Goal: Task Accomplishment & Management: Manage account settings

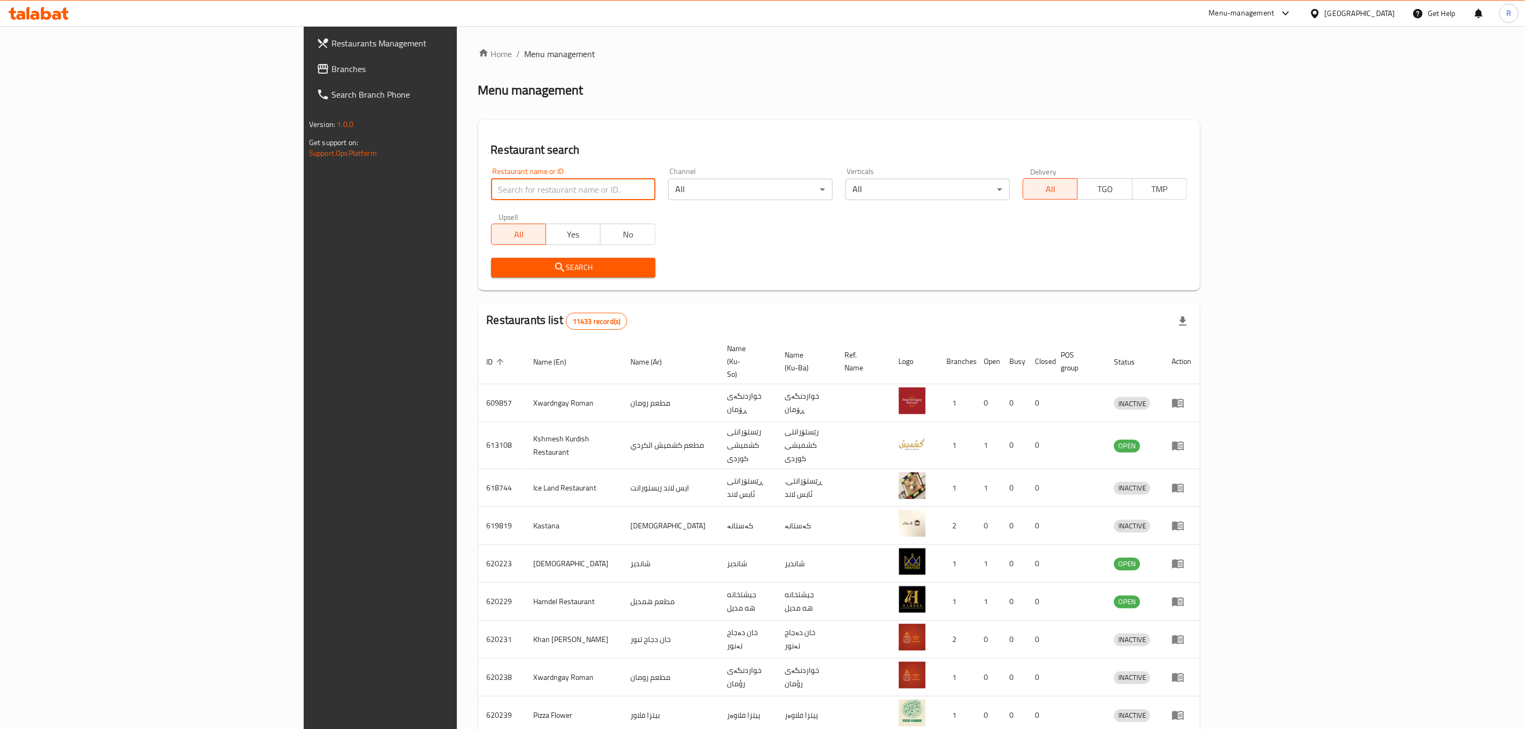
click at [544, 188] on input "search" at bounding box center [573, 189] width 164 height 21
type input "azmir re"
click at [491, 258] on button "Search" at bounding box center [573, 268] width 164 height 20
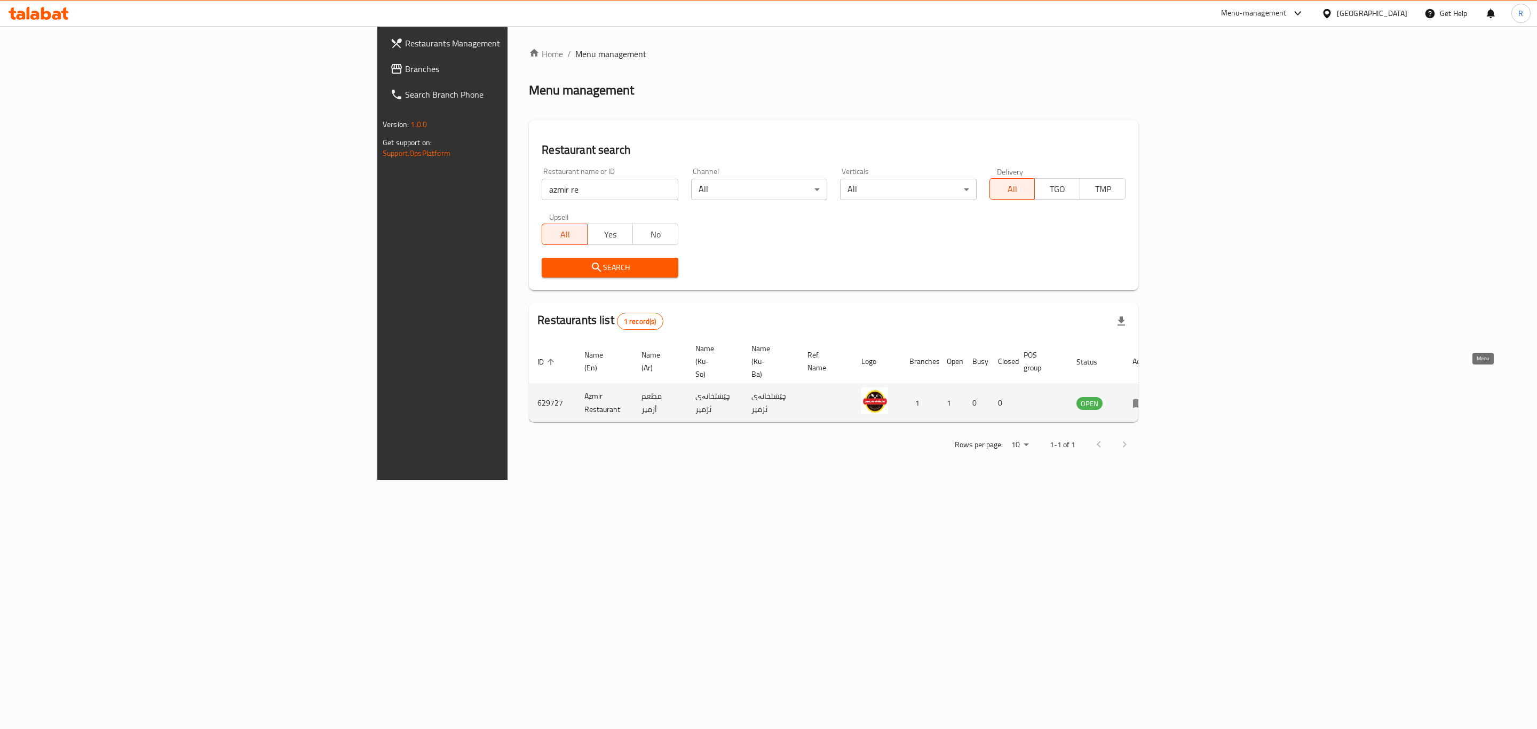
click at [1145, 397] on icon "enhanced table" at bounding box center [1138, 403] width 13 height 13
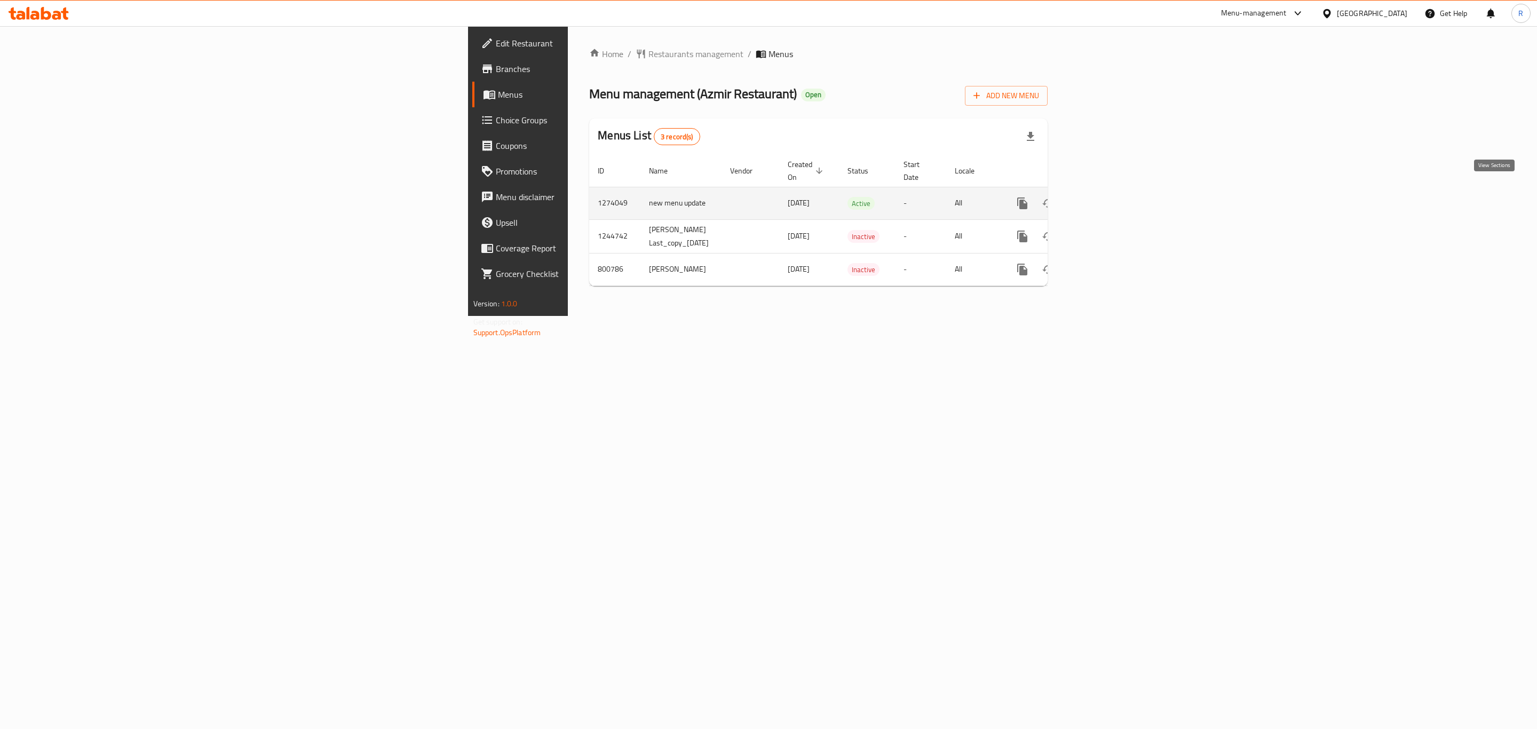
click at [1106, 197] on icon "enhanced table" at bounding box center [1099, 203] width 13 height 13
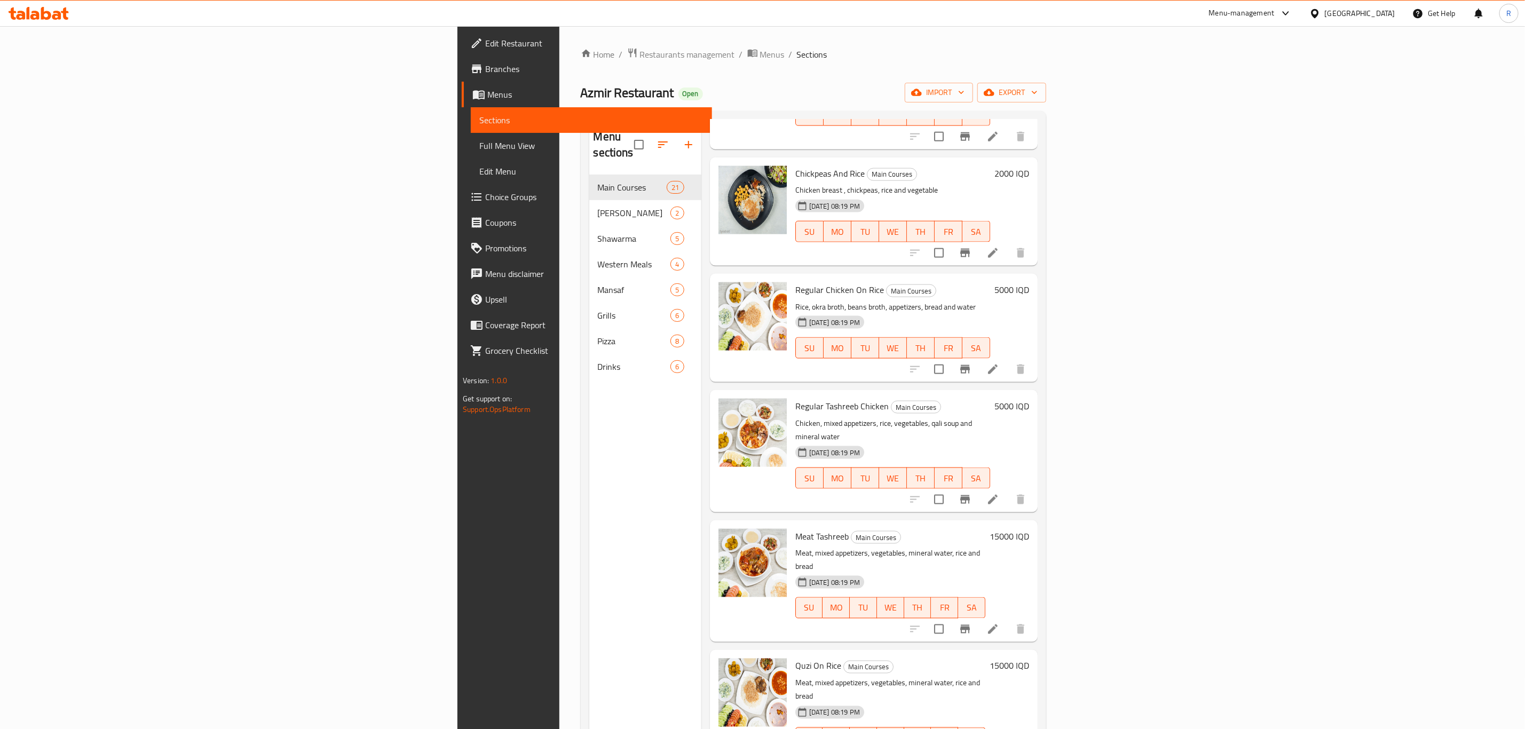
scroll to position [1121, 0]
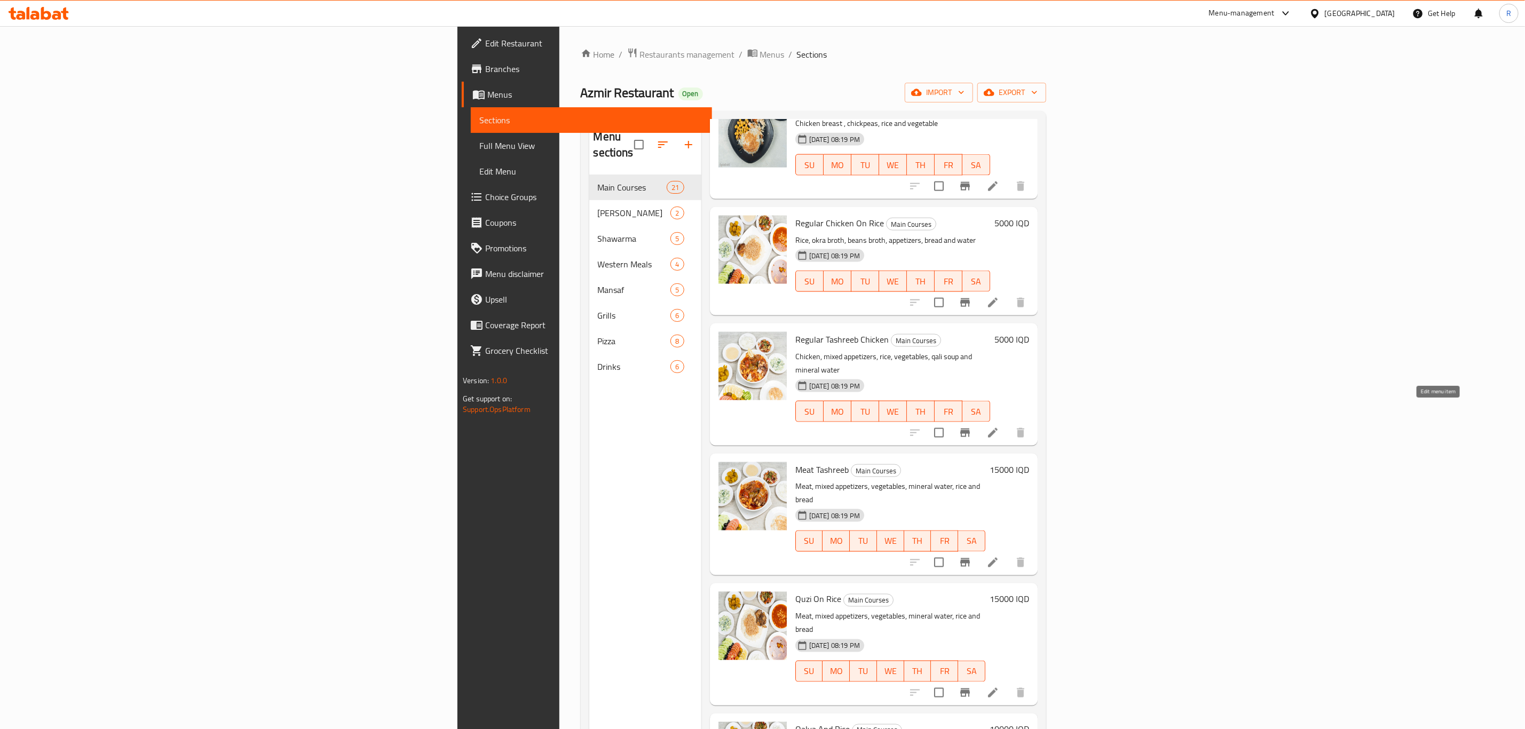
click at [999, 556] on icon at bounding box center [992, 562] width 13 height 13
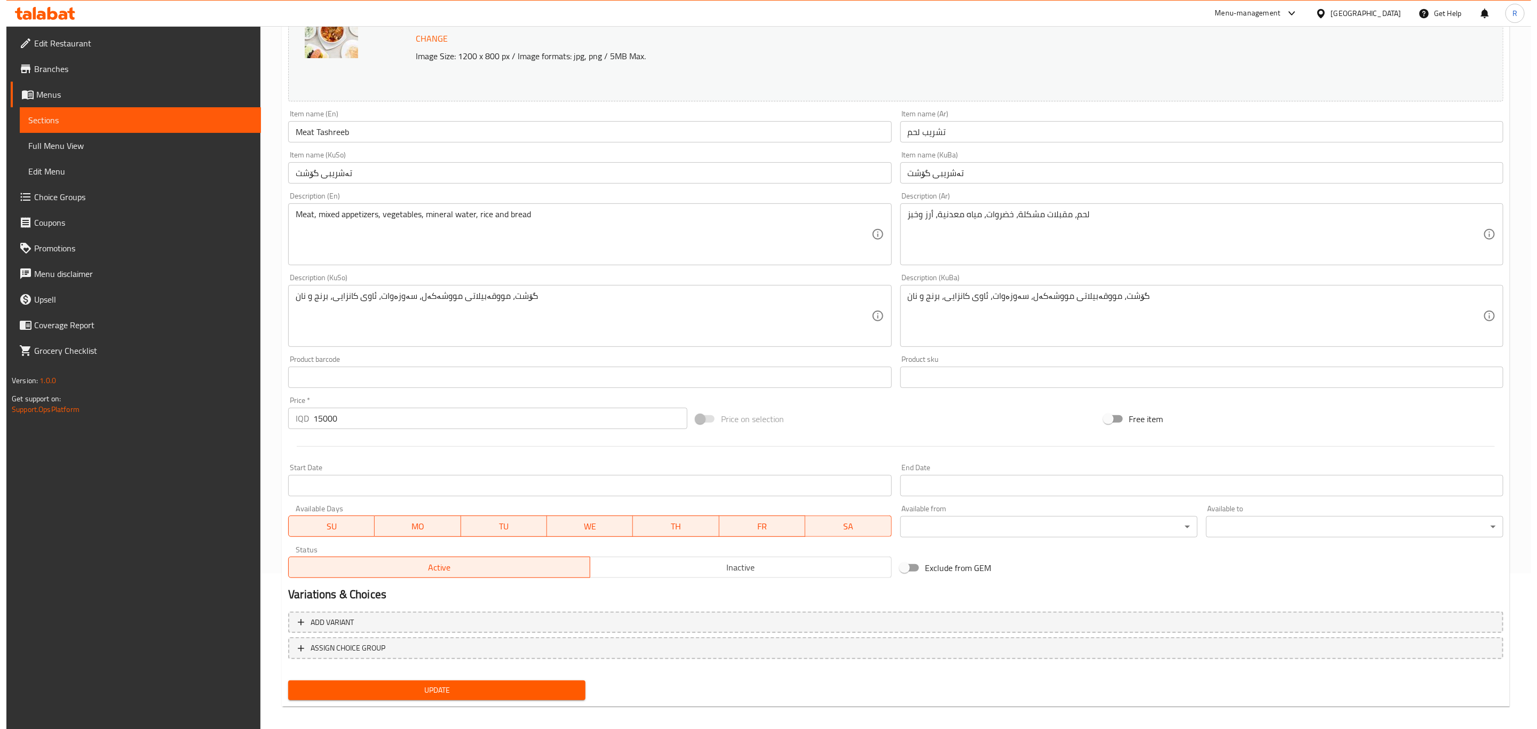
scroll to position [162, 0]
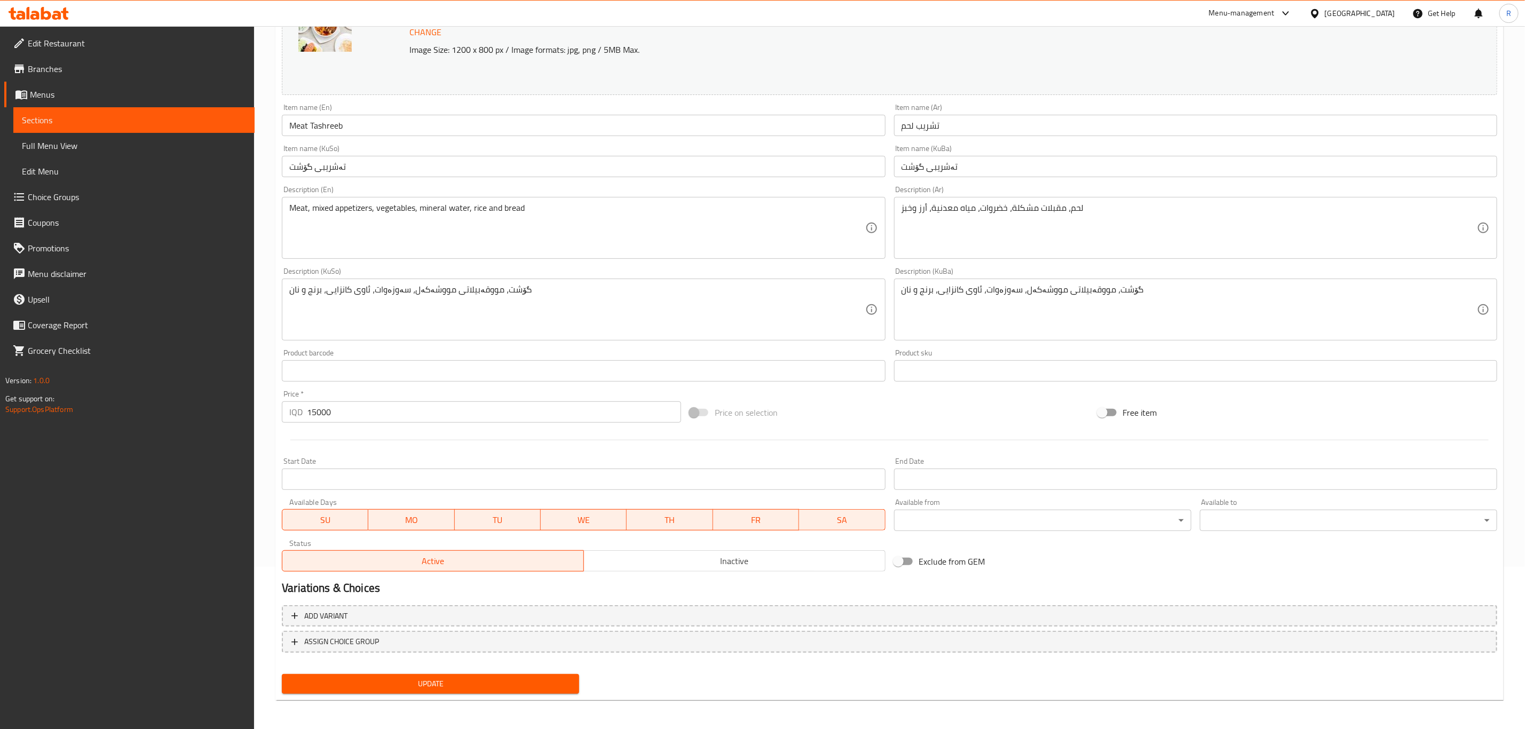
click at [1114, 522] on body "​ Menu-management [GEOGRAPHIC_DATA] Get Help R Edit Restaurant Branches Menus S…" at bounding box center [762, 215] width 1525 height 703
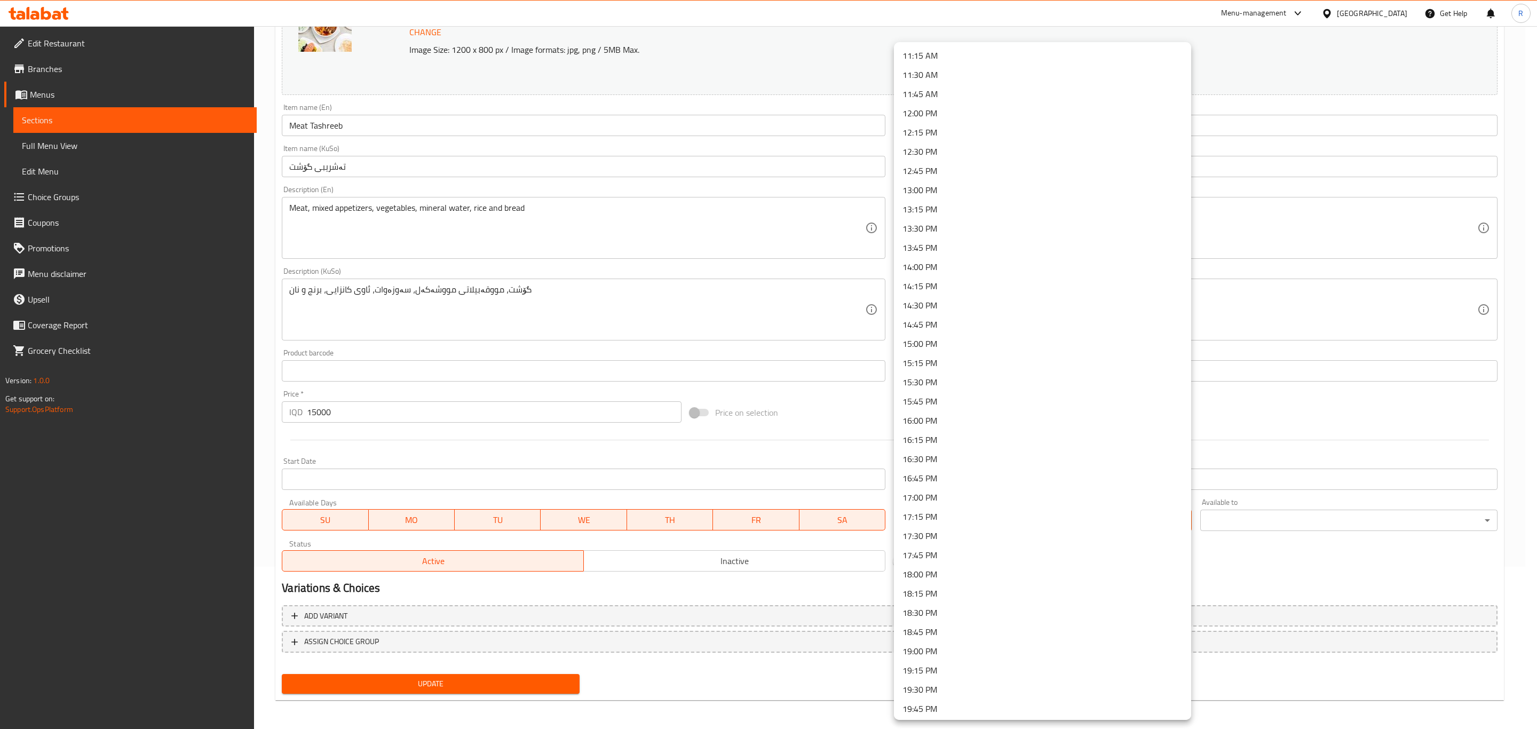
scroll to position [1193, 0]
click at [932, 550] on li "22:00 PM" at bounding box center [1042, 553] width 297 height 19
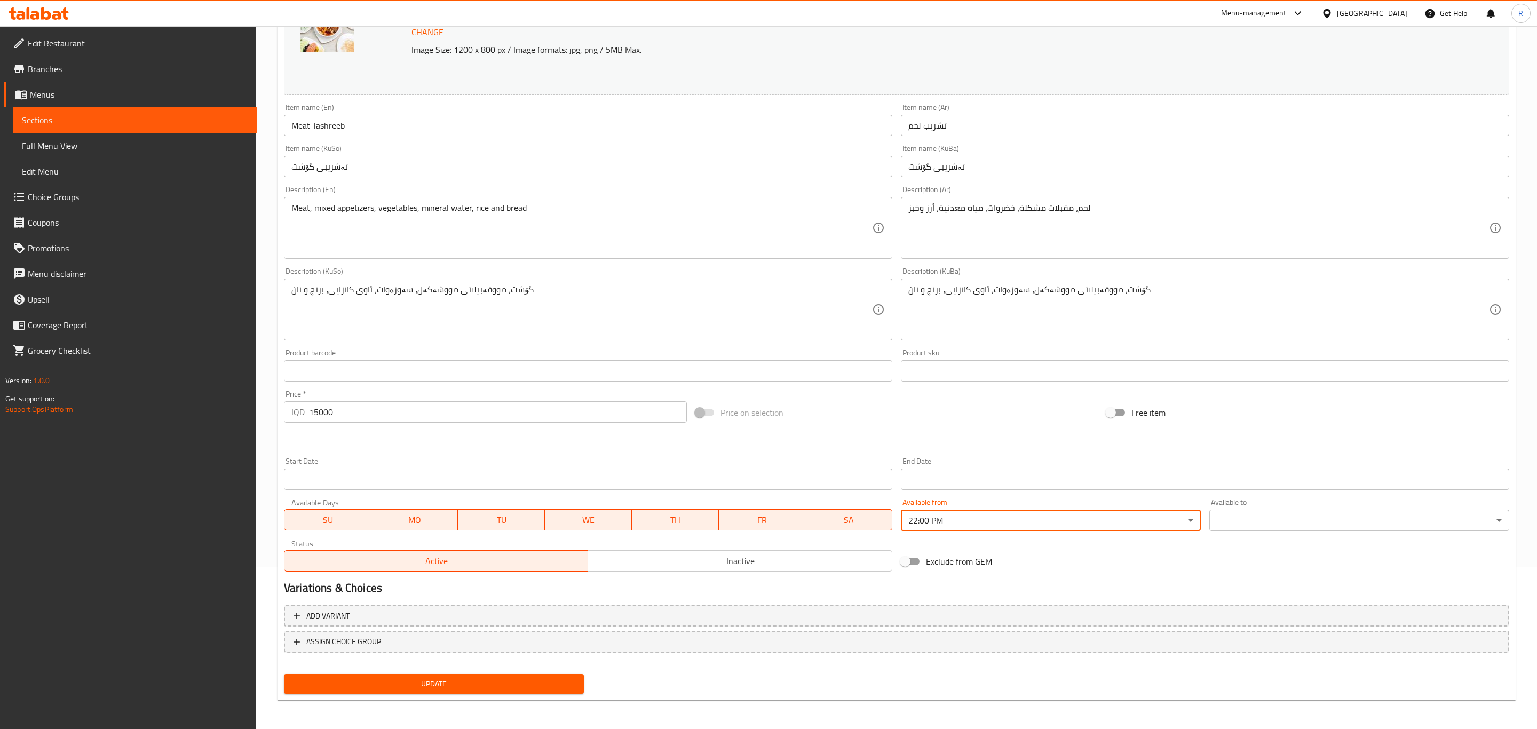
click at [950, 524] on body "​ Menu-management [GEOGRAPHIC_DATA] Get Help R Edit Restaurant Branches Menus S…" at bounding box center [768, 215] width 1537 height 703
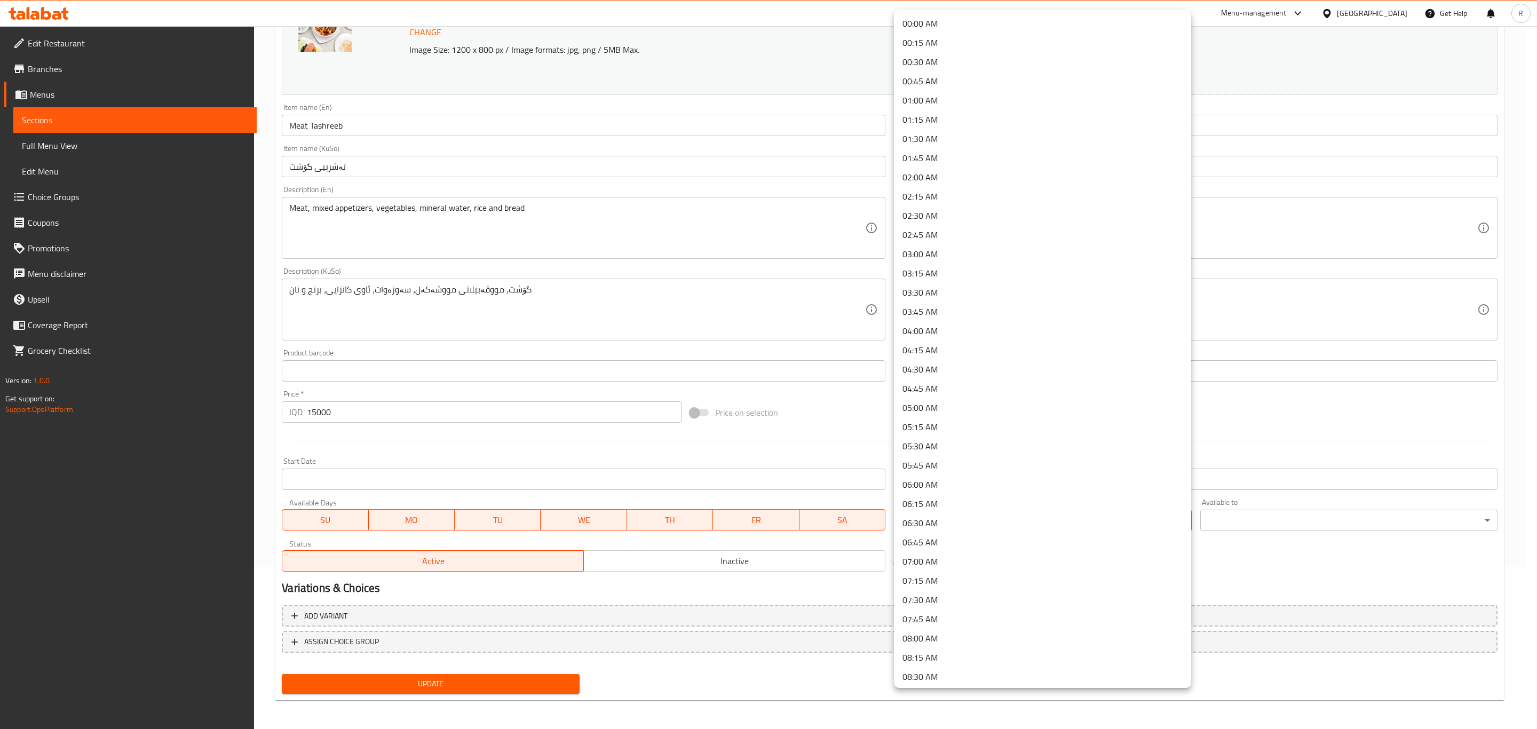
scroll to position [0, 0]
drag, startPoint x: 944, startPoint y: 23, endPoint x: 1121, endPoint y: 123, distance: 203.6
click at [945, 24] on li "00:00 AM" at bounding box center [1042, 23] width 297 height 19
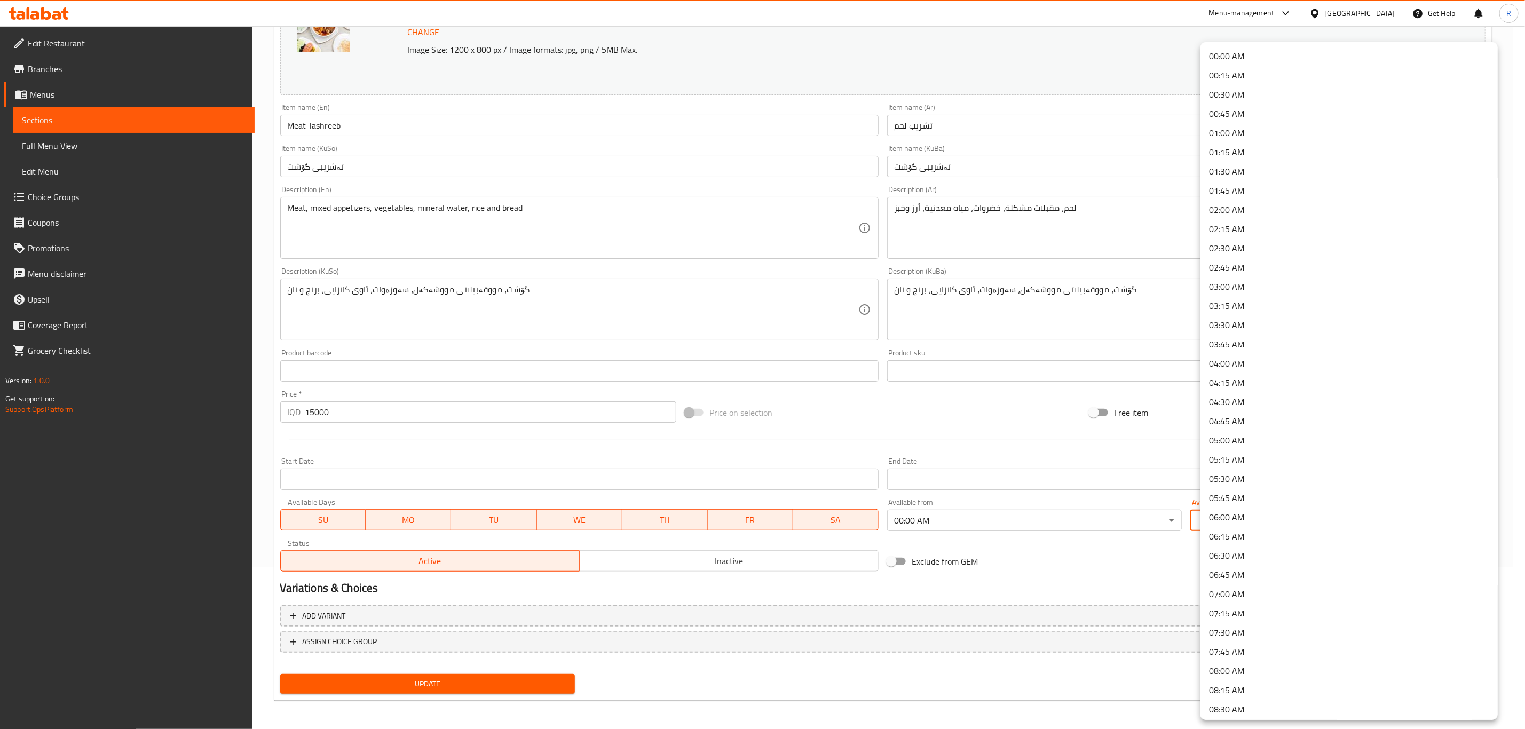
click at [1268, 517] on body "​ Menu-management [GEOGRAPHIC_DATA] Get Help R Edit Restaurant Branches Menus S…" at bounding box center [762, 215] width 1525 height 703
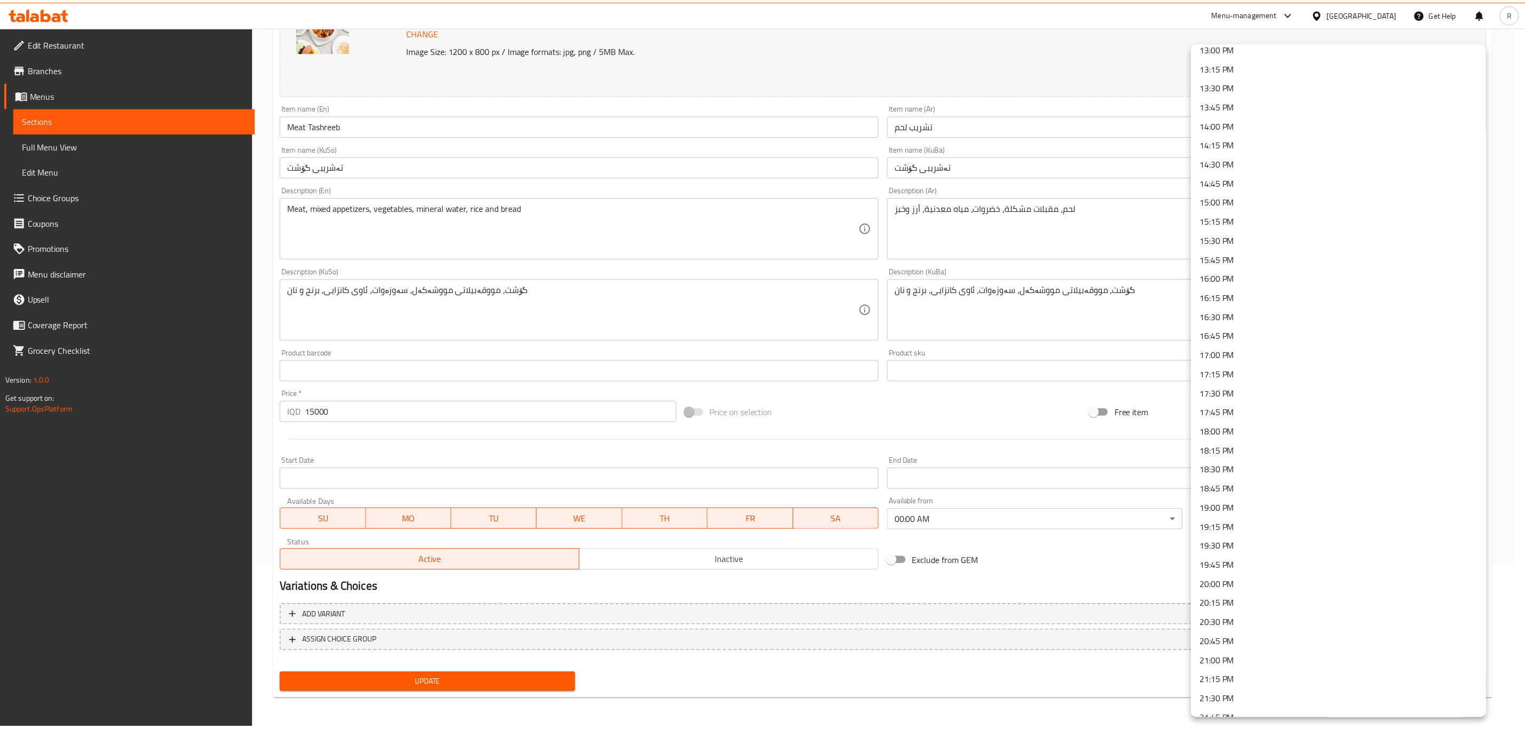
scroll to position [1193, 0]
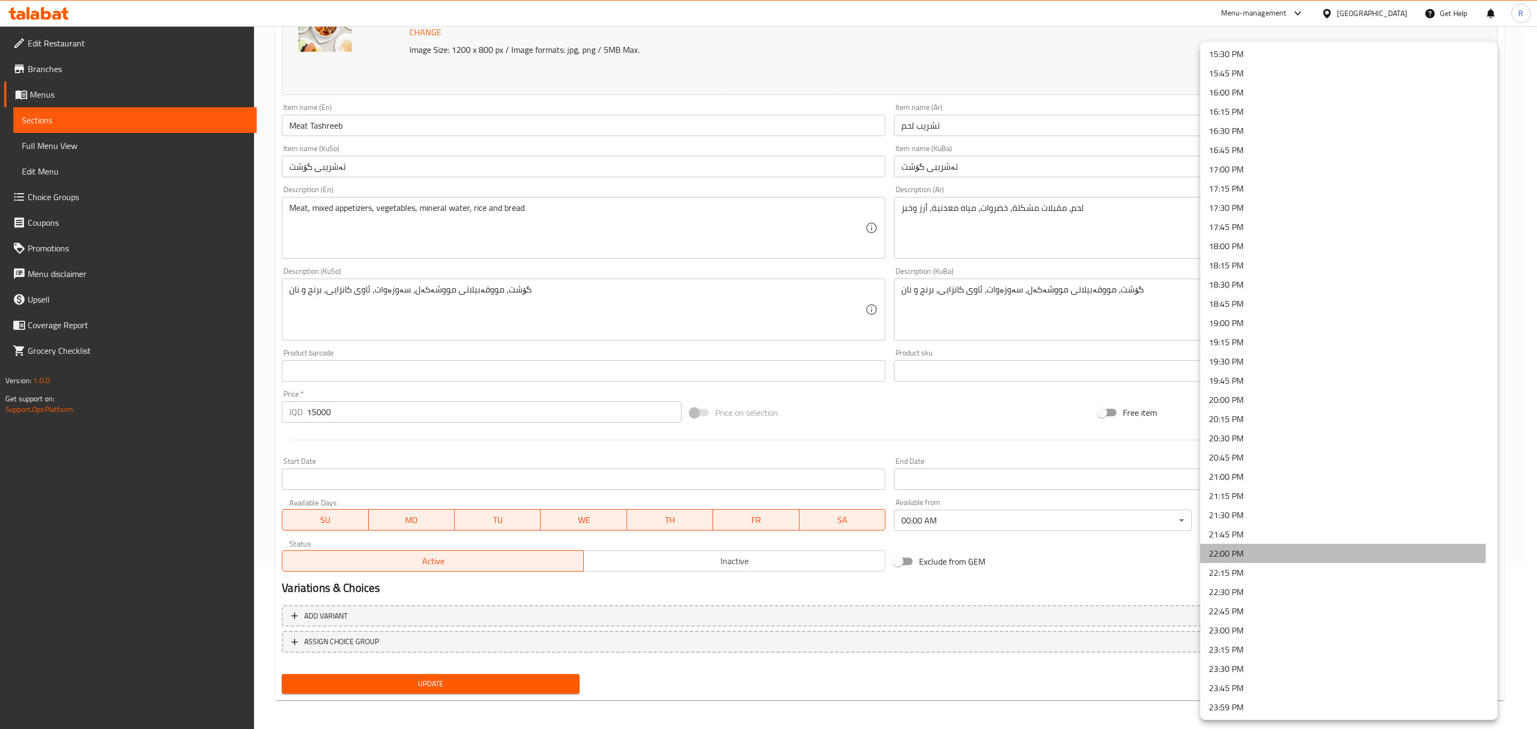
click at [1233, 553] on li "22:00 PM" at bounding box center [1348, 553] width 297 height 19
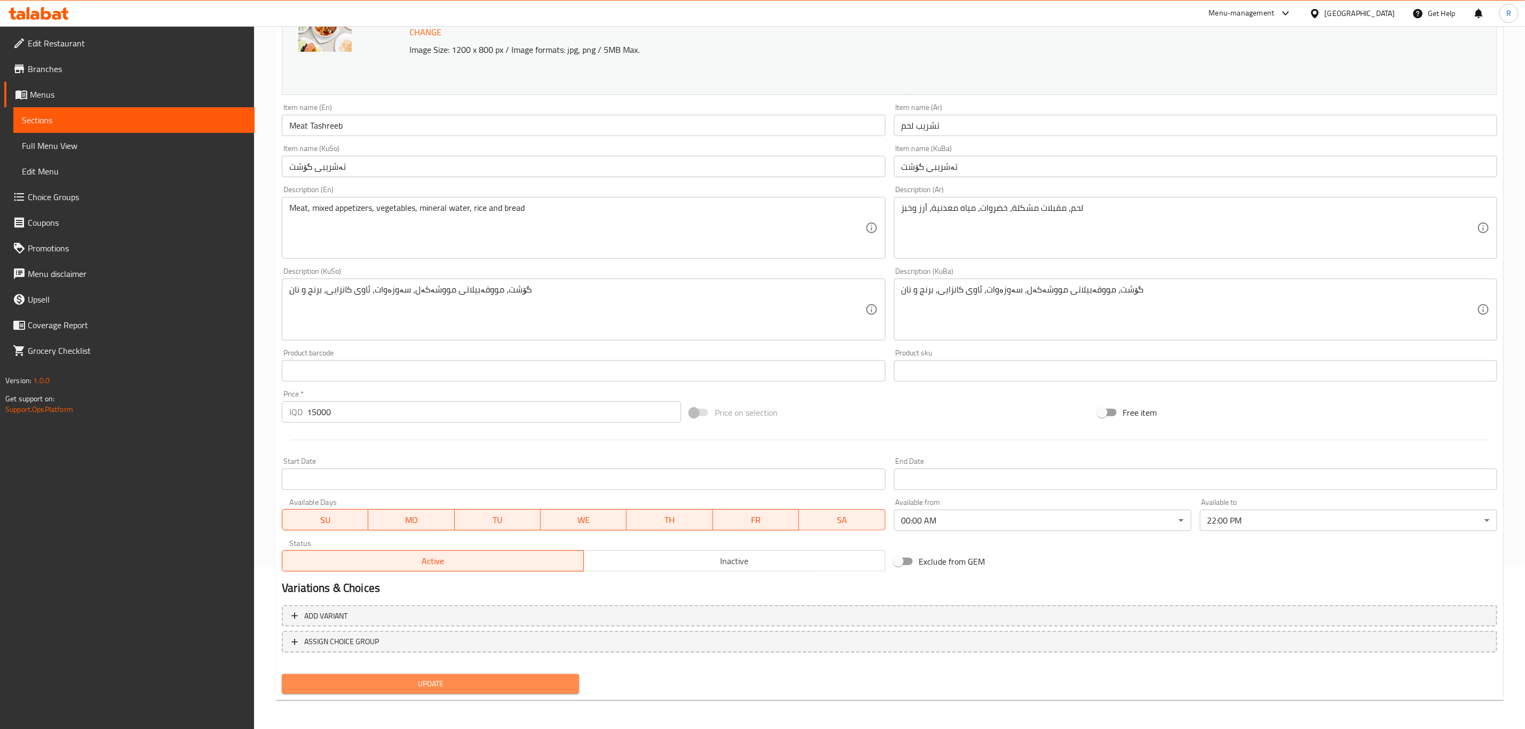
click at [552, 677] on span "Update" at bounding box center [430, 683] width 280 height 13
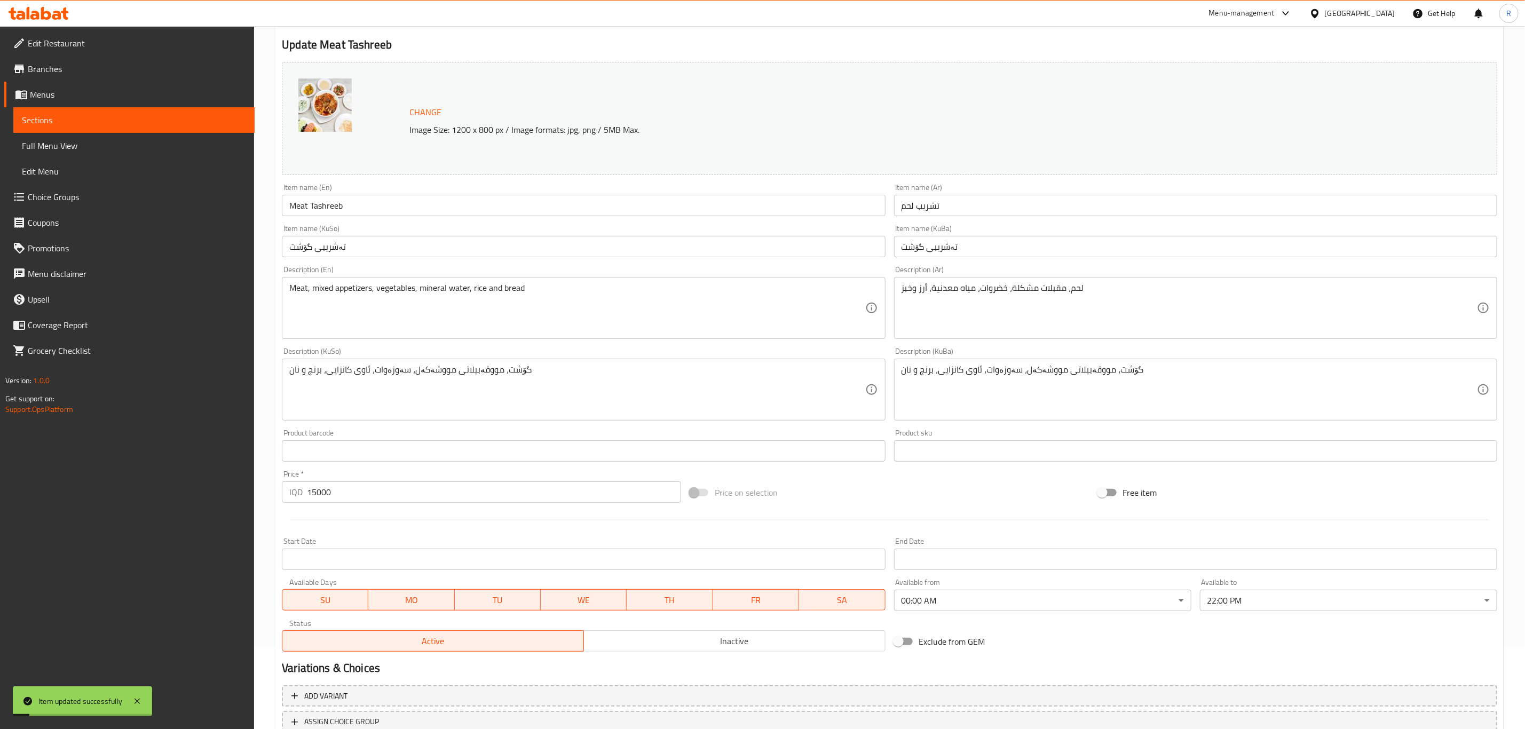
scroll to position [0, 0]
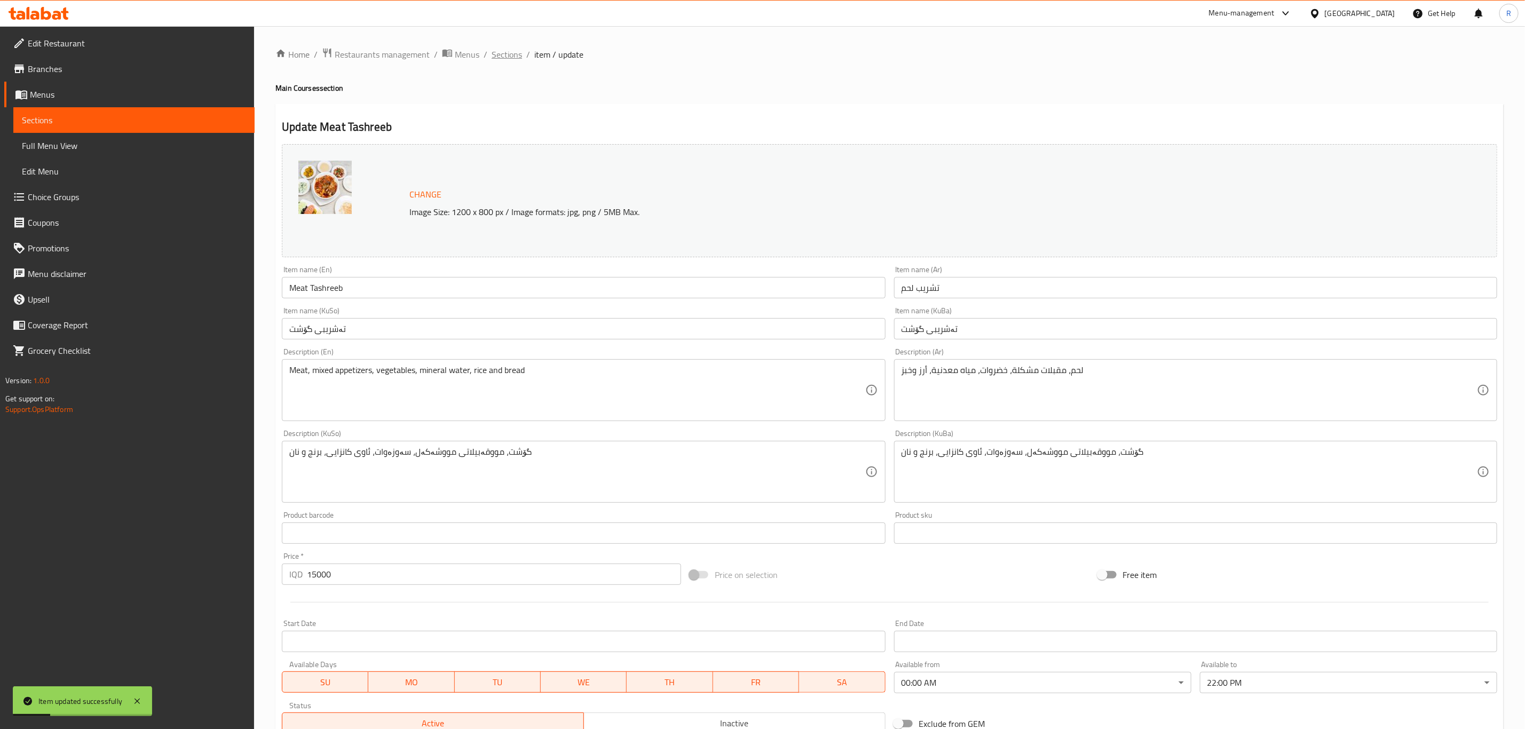
click at [508, 50] on span "Sections" at bounding box center [507, 54] width 30 height 13
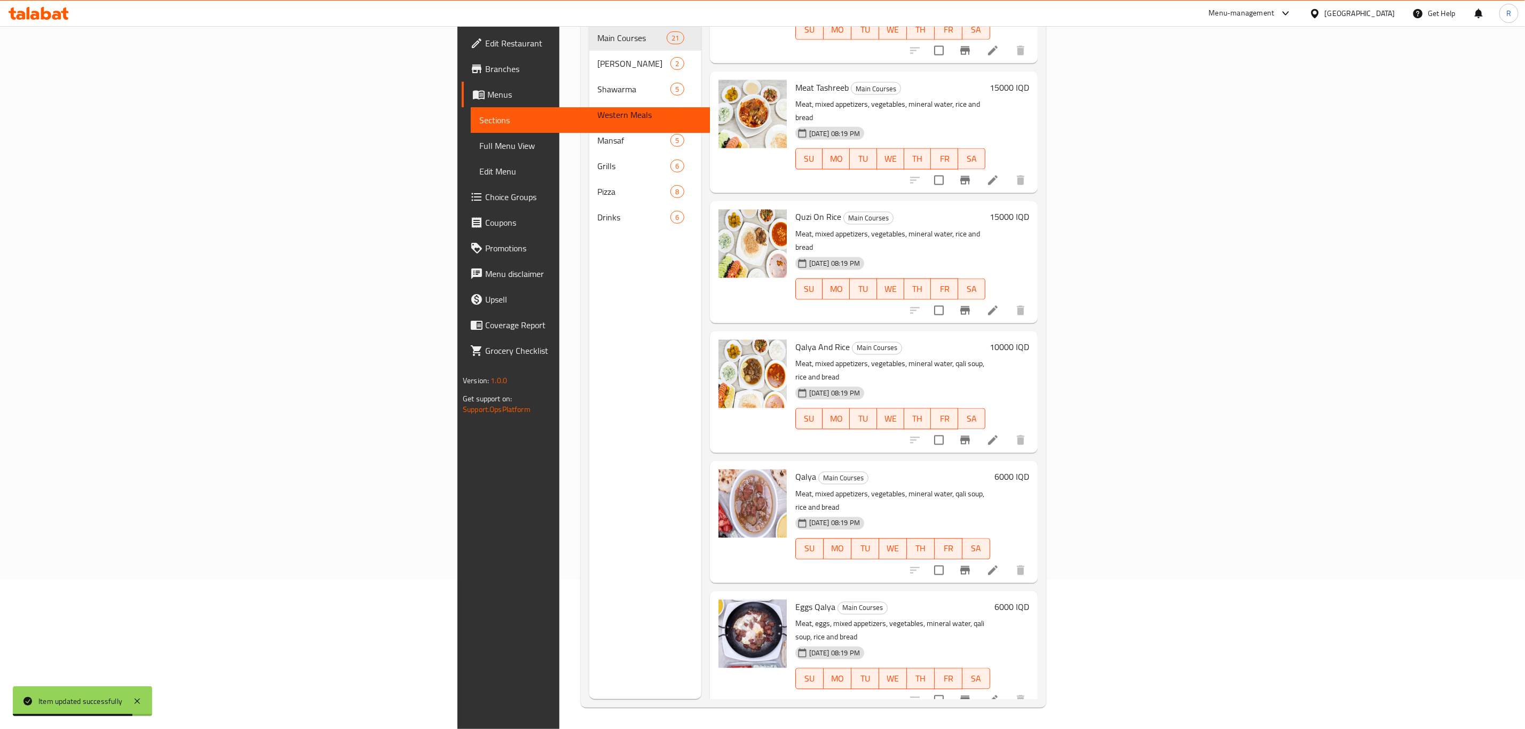
scroll to position [1344, 0]
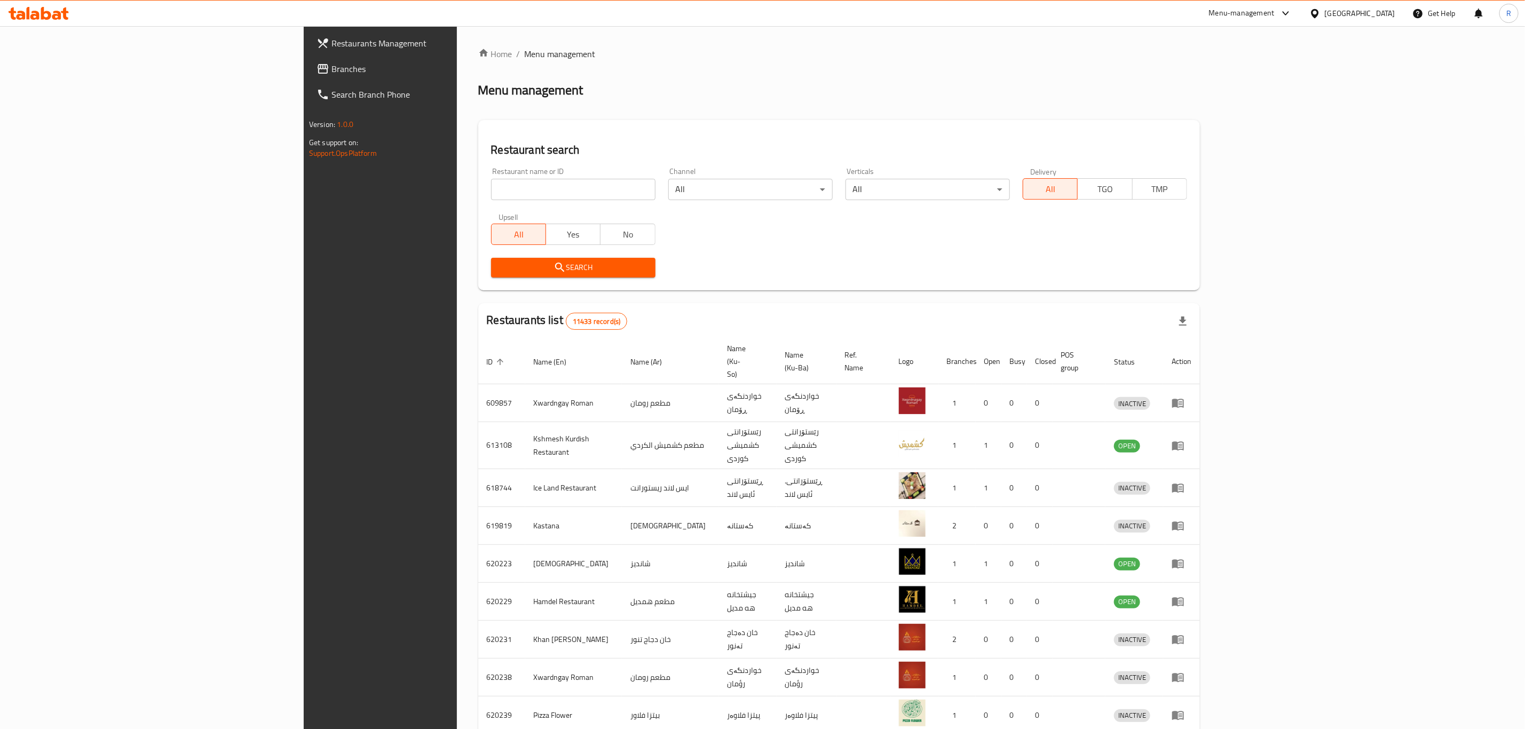
click at [491, 184] on input "search" at bounding box center [573, 189] width 164 height 21
type input "tandoori"
click at [500, 273] on span "Search" at bounding box center [573, 267] width 147 height 13
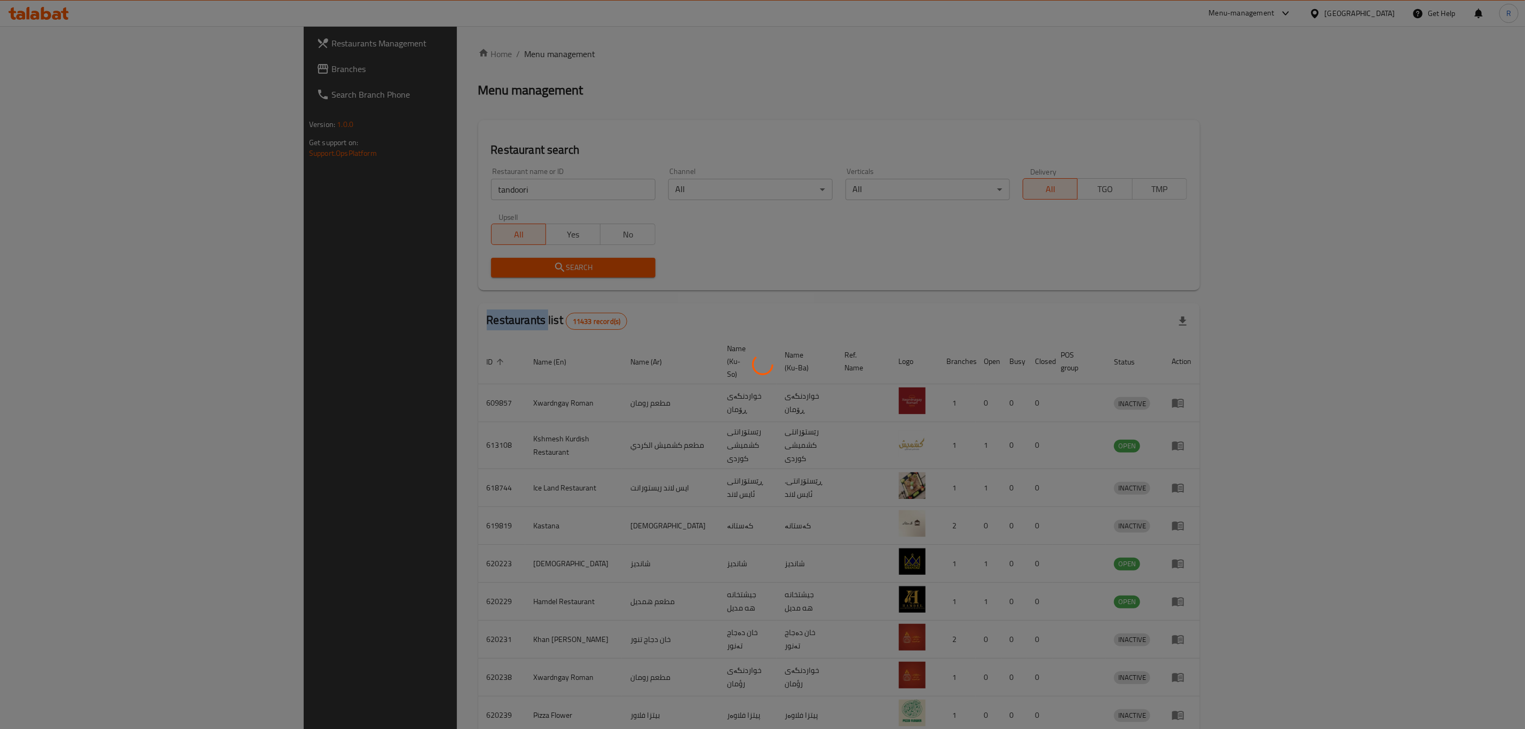
click at [386, 273] on div at bounding box center [762, 364] width 1525 height 729
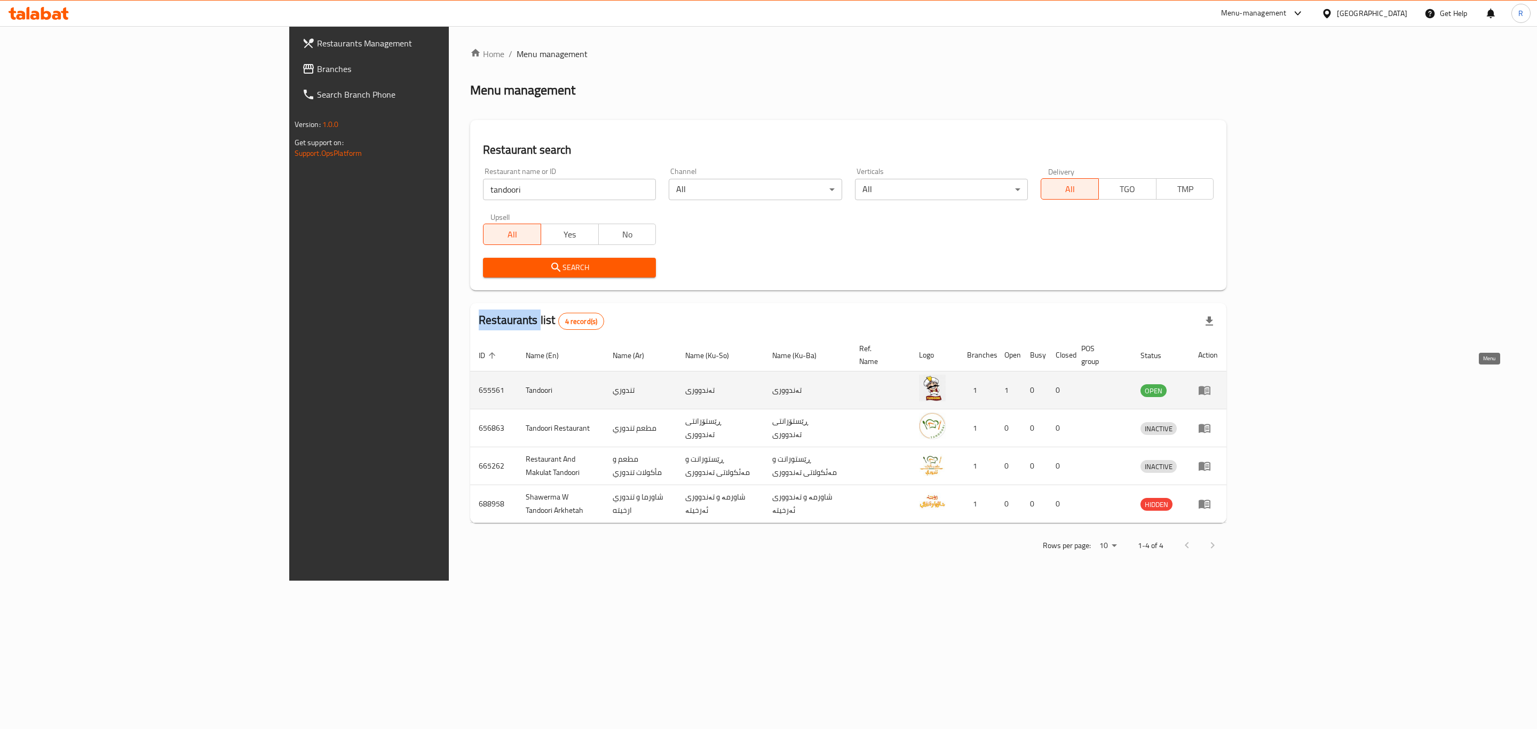
click at [1210, 386] on icon "enhanced table" at bounding box center [1205, 390] width 12 height 9
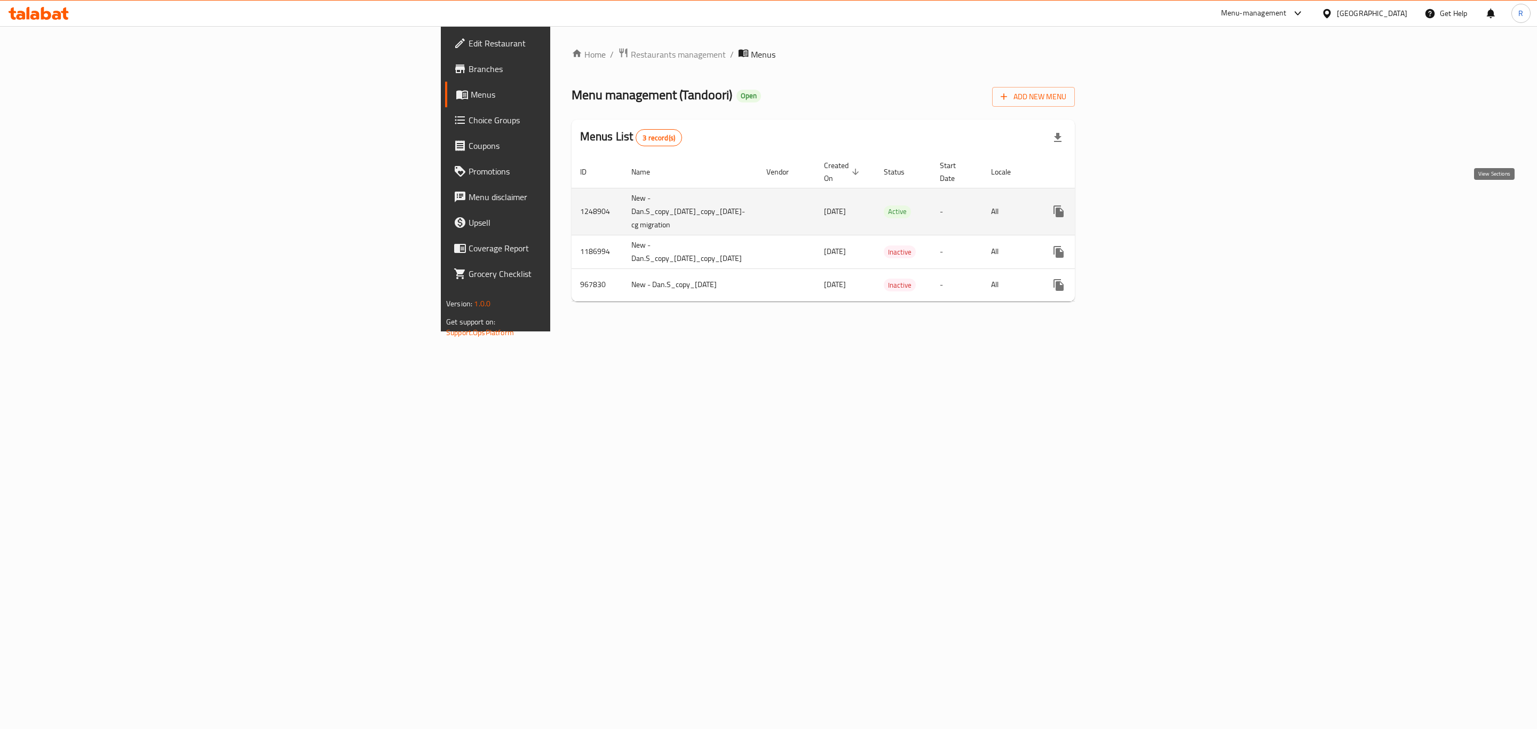
click at [1142, 205] on icon "enhanced table" at bounding box center [1135, 211] width 13 height 13
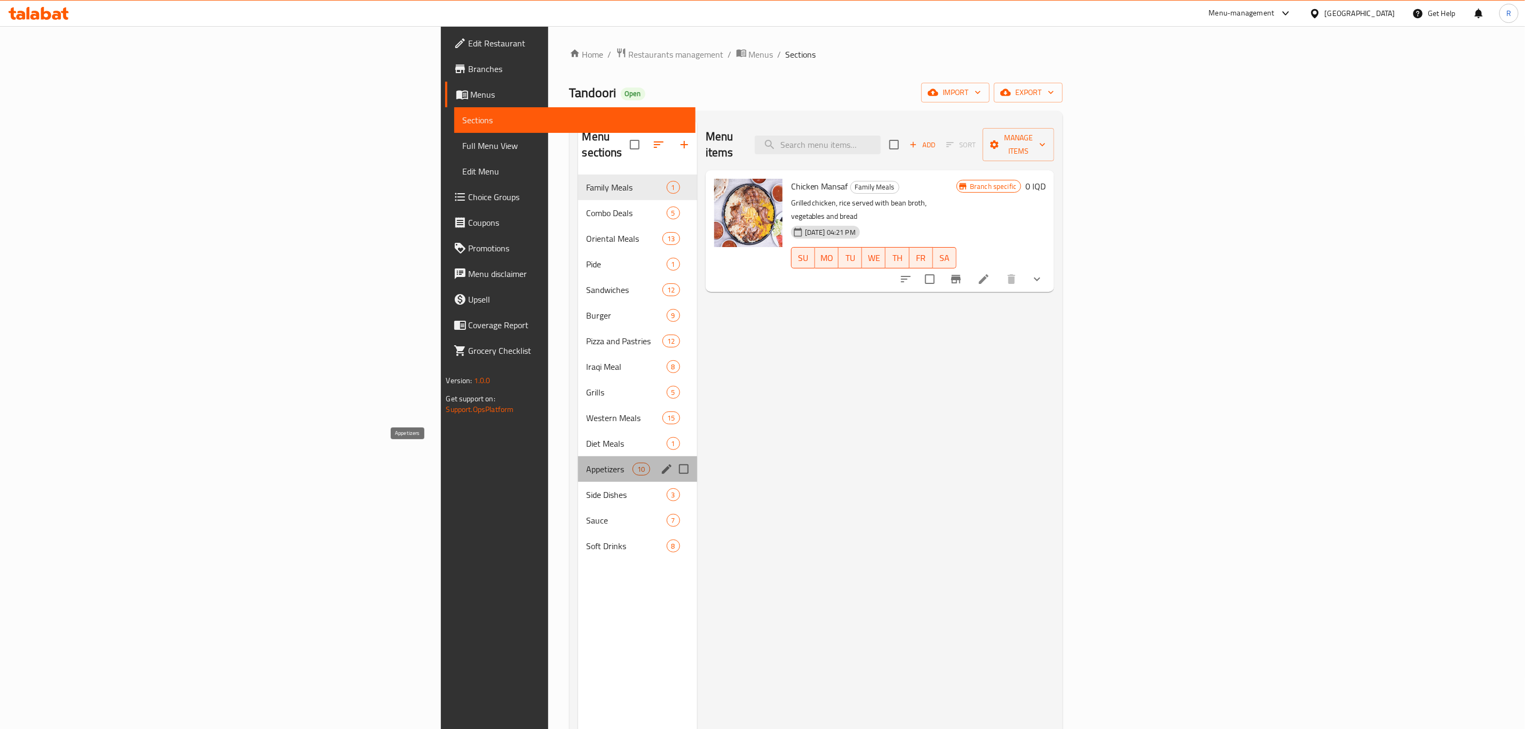
click at [586, 463] on span "Appetizers" at bounding box center [609, 469] width 46 height 13
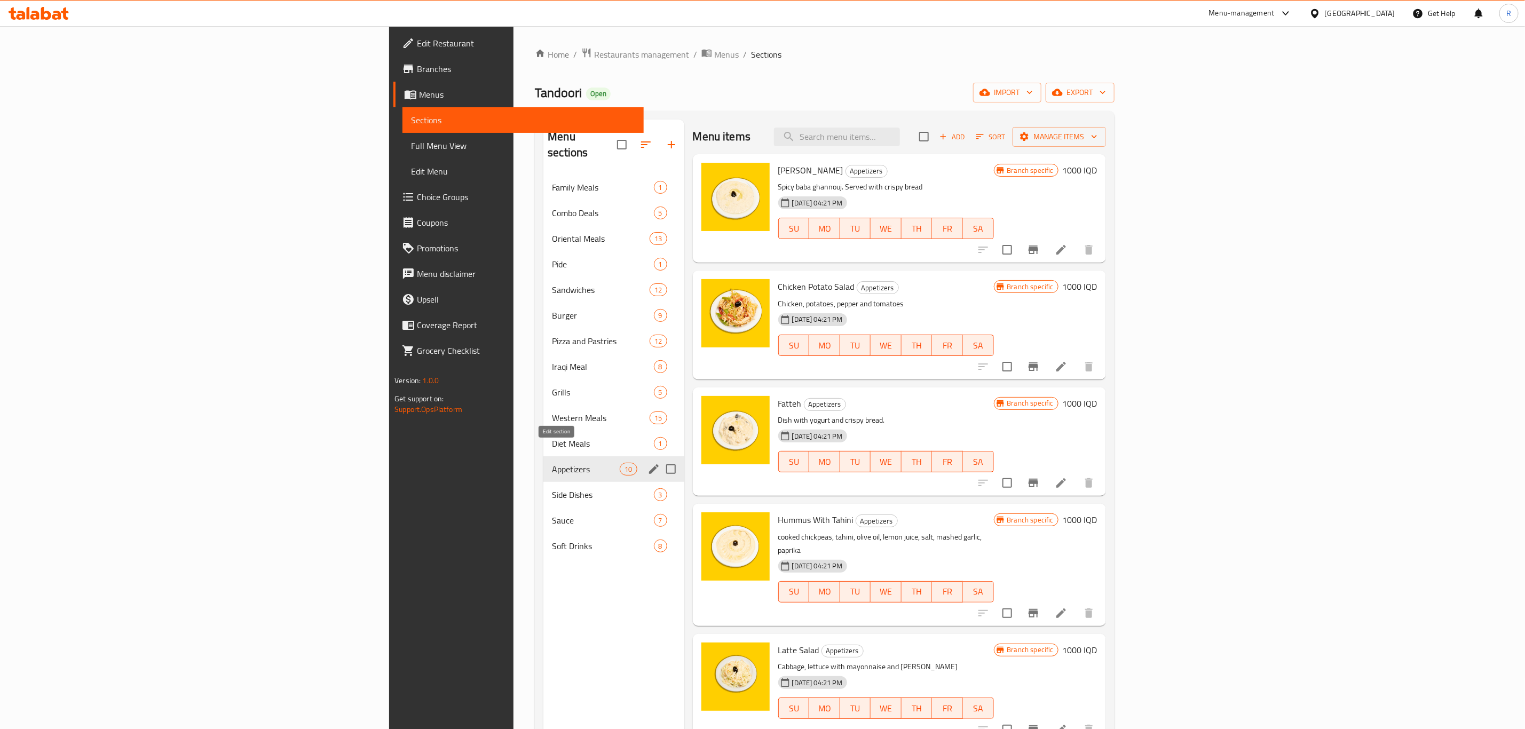
click at [647, 463] on icon "edit" at bounding box center [653, 469] width 13 height 13
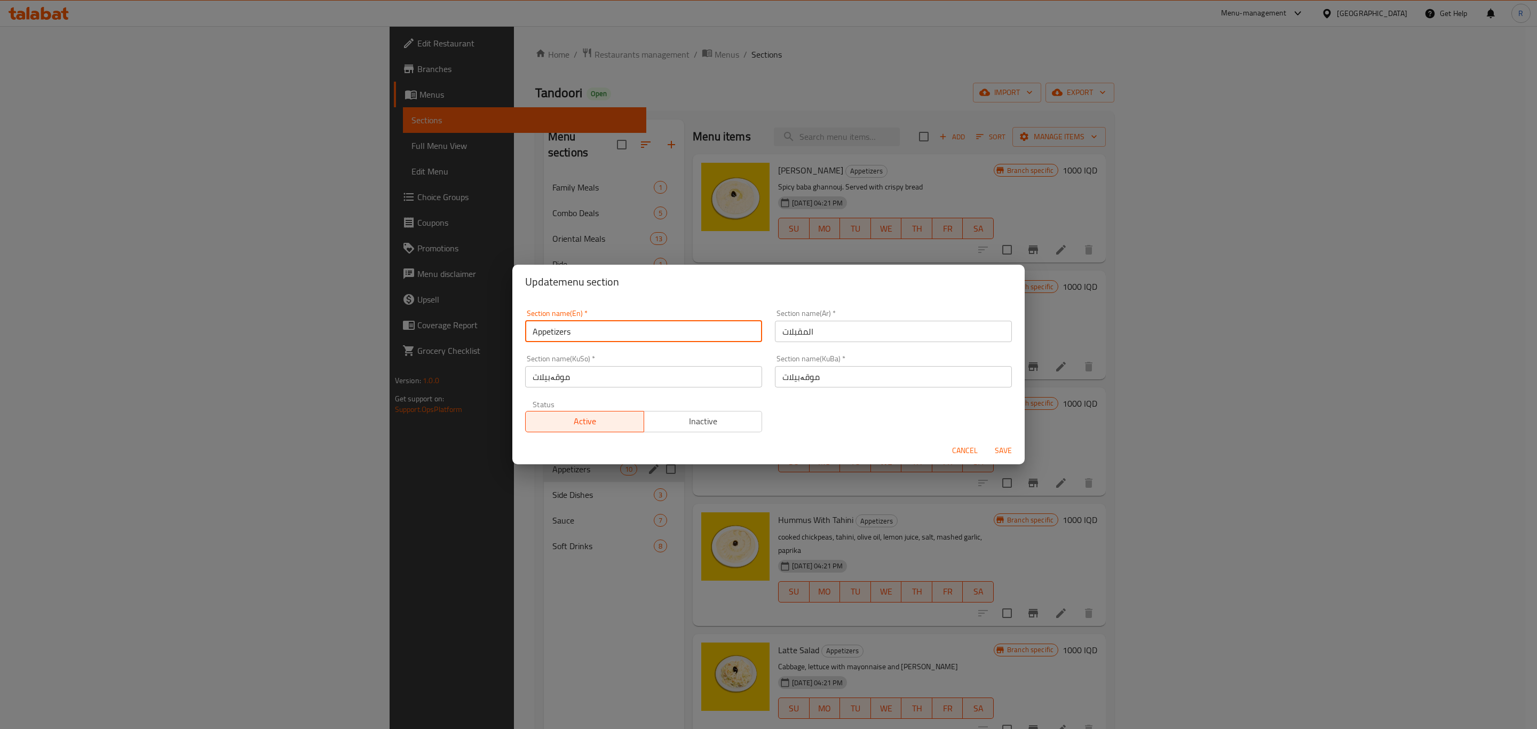
drag, startPoint x: 485, startPoint y: 334, endPoint x: 455, endPoint y: 335, distance: 30.4
click at [454, 335] on div "Update menu section Section name(En)   * Appetizers Section name(En) * Section …" at bounding box center [768, 364] width 1537 height 729
